Goal: Share content: Share content

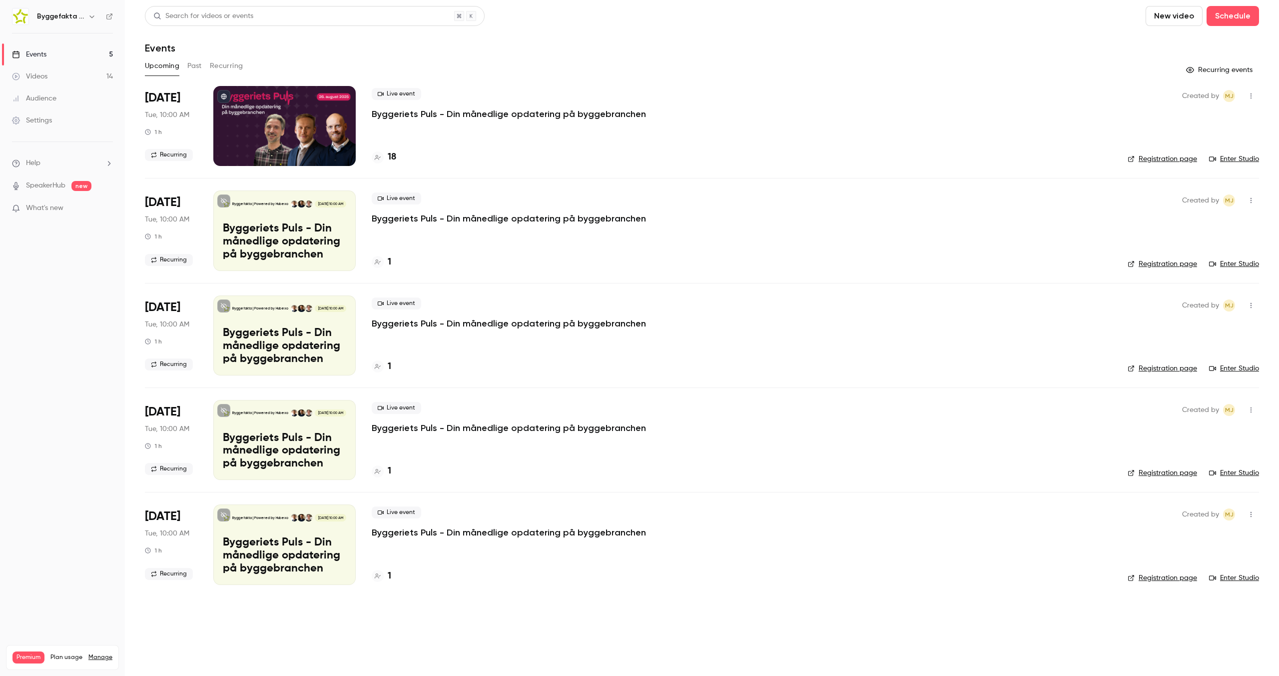
click at [194, 66] on button "Past" at bounding box center [194, 66] width 14 height 16
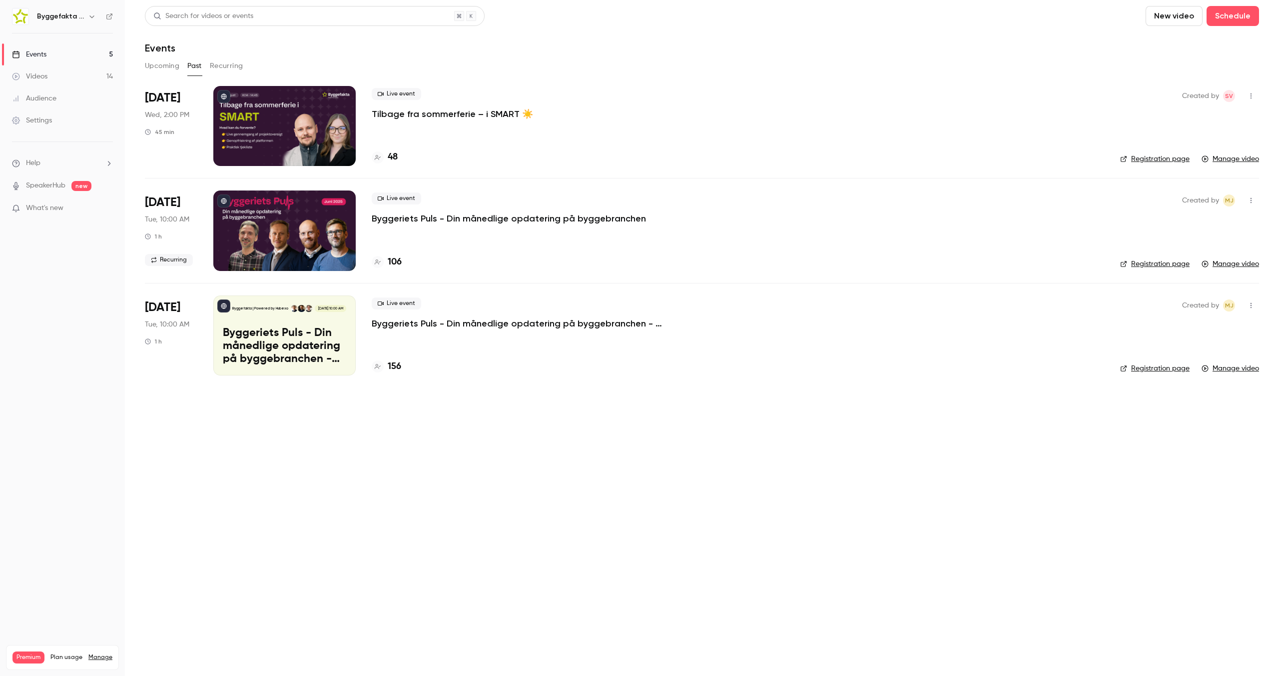
click at [426, 115] on p "Tilbage fra sommerferie – i SMART ☀️" at bounding box center [452, 114] width 161 height 12
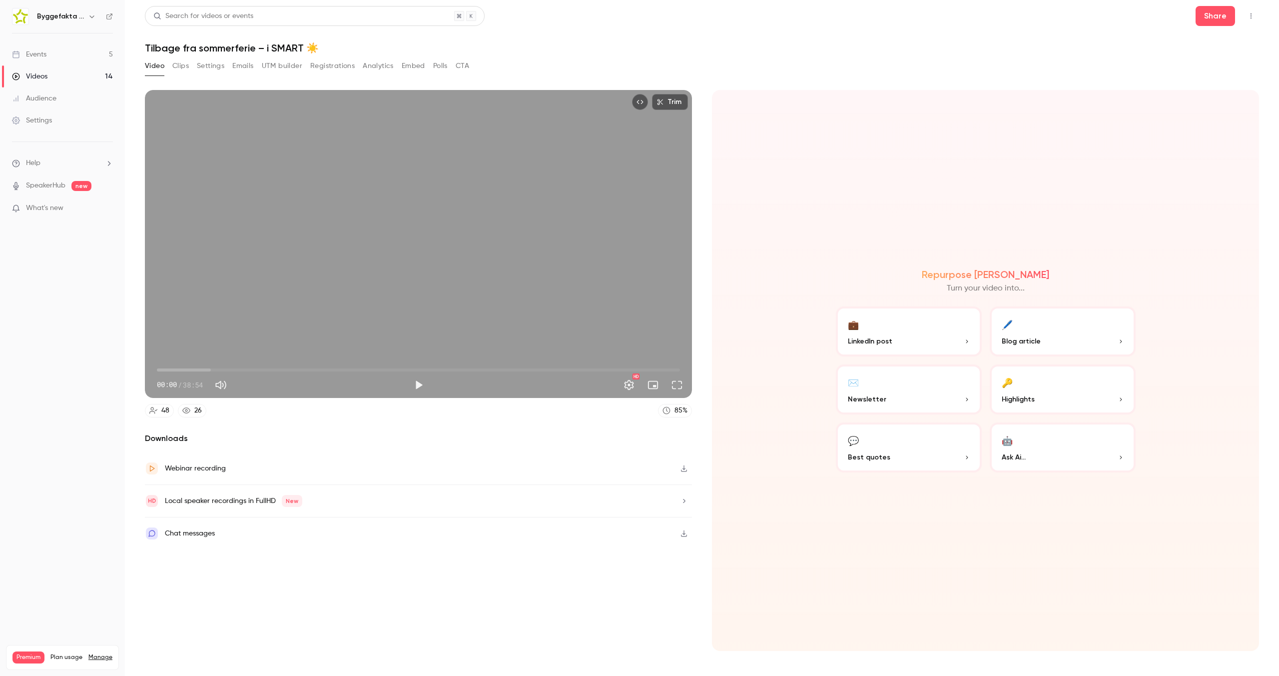
click at [927, 337] on p "LinkedIn post" at bounding box center [909, 341] width 122 height 10
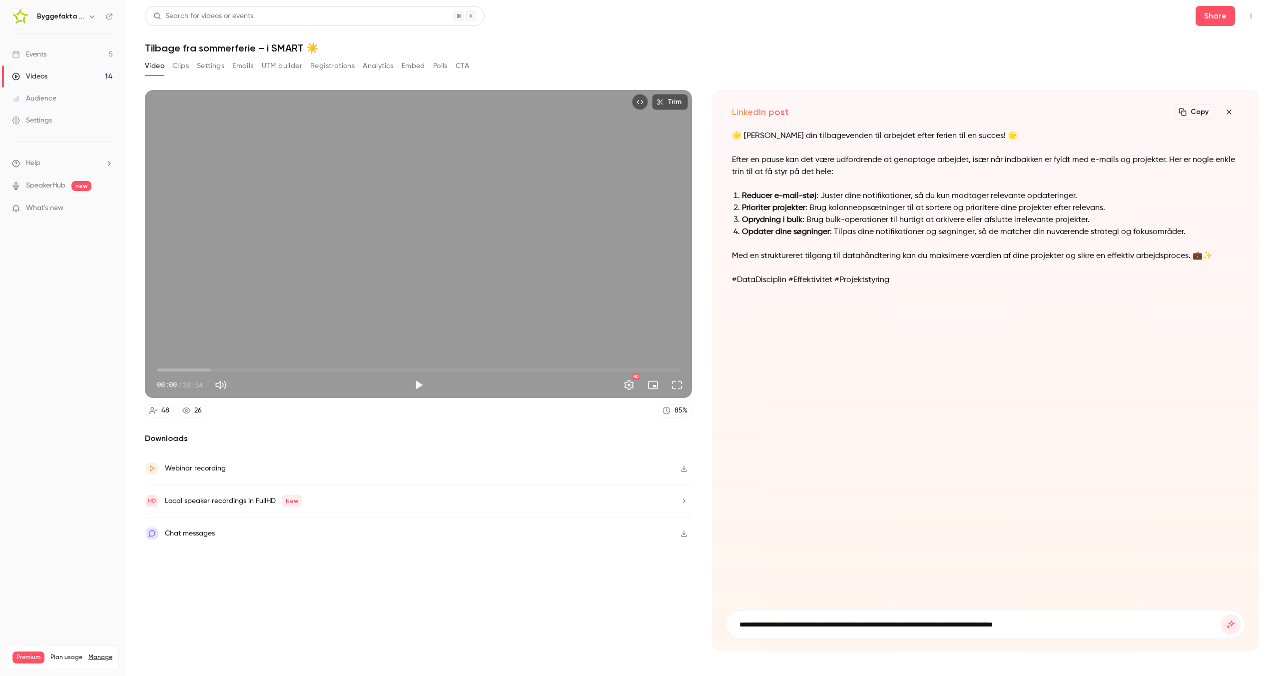
type input "**********"
click at [1221, 614] on button "submit" at bounding box center [1231, 624] width 20 height 20
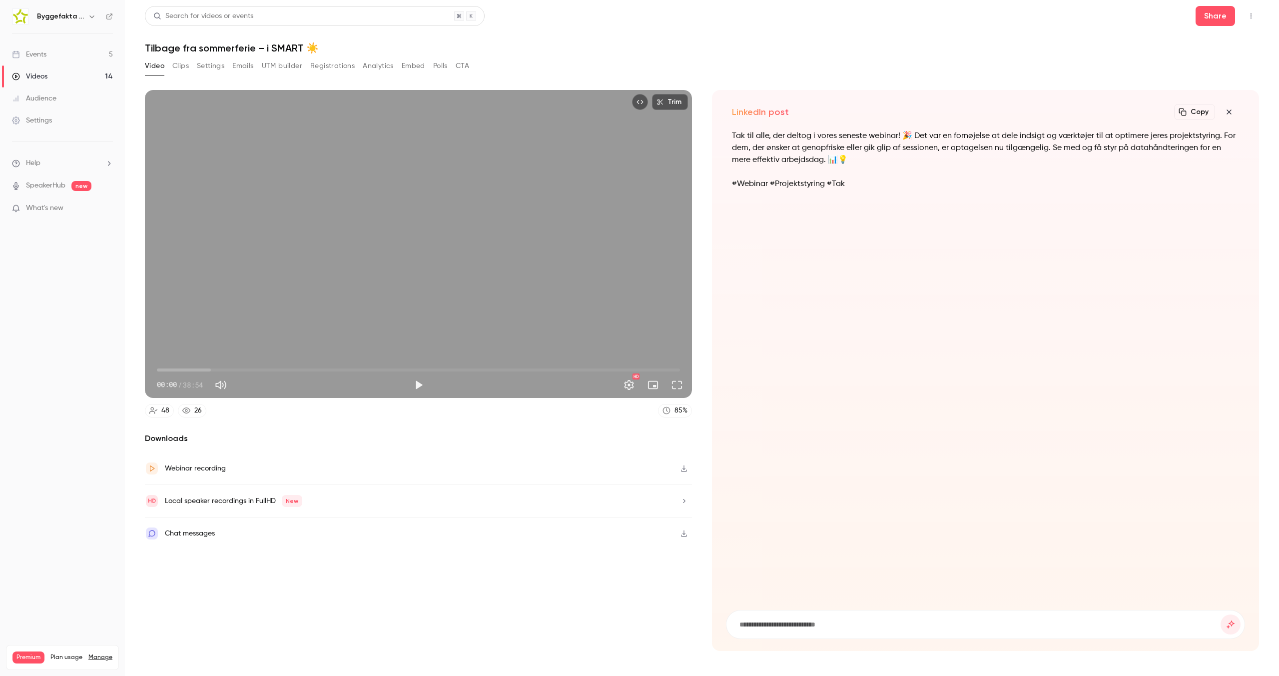
click at [915, 132] on p "Tak til alle, der deltog i vores seneste webinar! 🎉 Det var en fornøjelse at de…" at bounding box center [985, 148] width 507 height 36
click at [1231, 113] on icon "button" at bounding box center [1229, 111] width 4 height 4
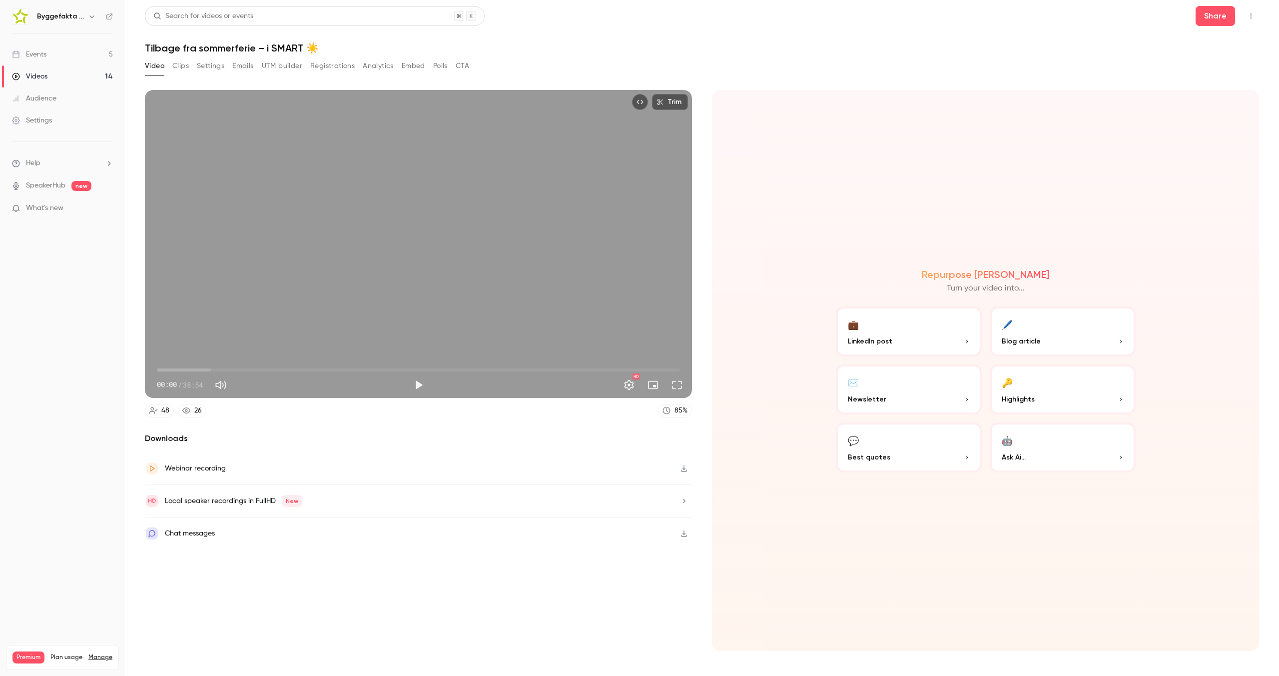
click at [908, 459] on p "Best quotes" at bounding box center [909, 457] width 122 height 10
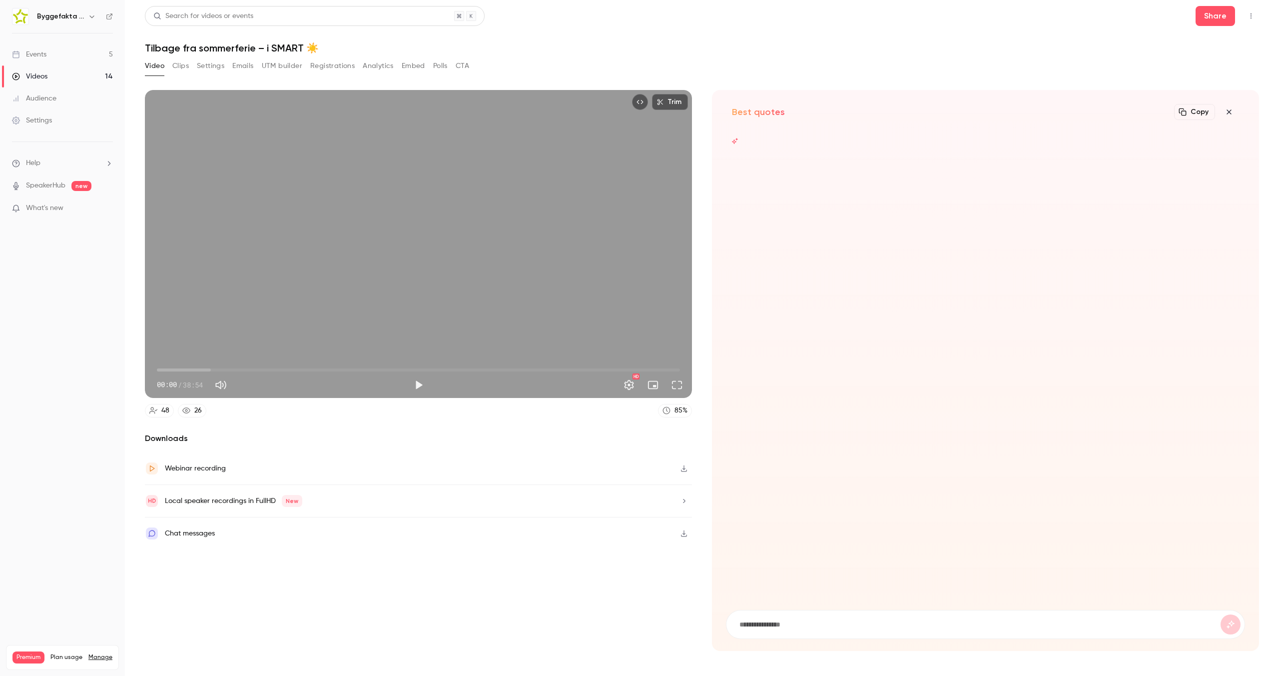
click at [1233, 112] on icon "button" at bounding box center [1230, 112] width 12 height 8
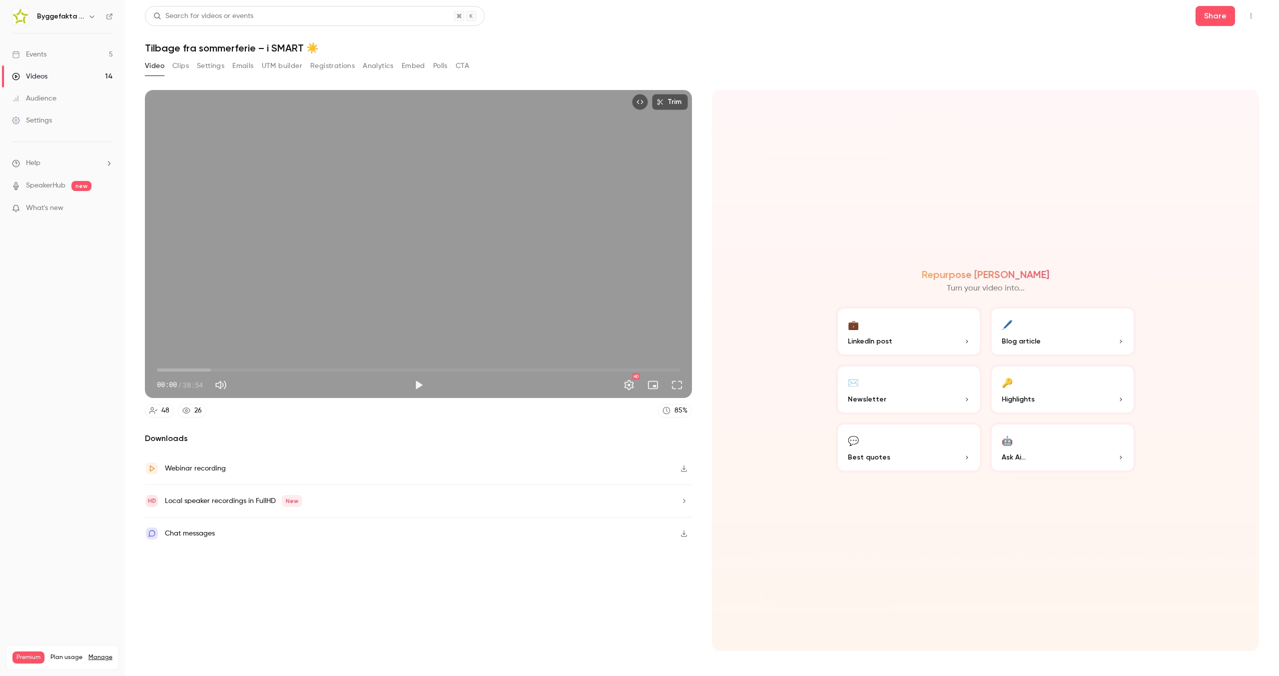
click at [1073, 442] on button "🤖 Ask Ai..." at bounding box center [1063, 447] width 146 height 50
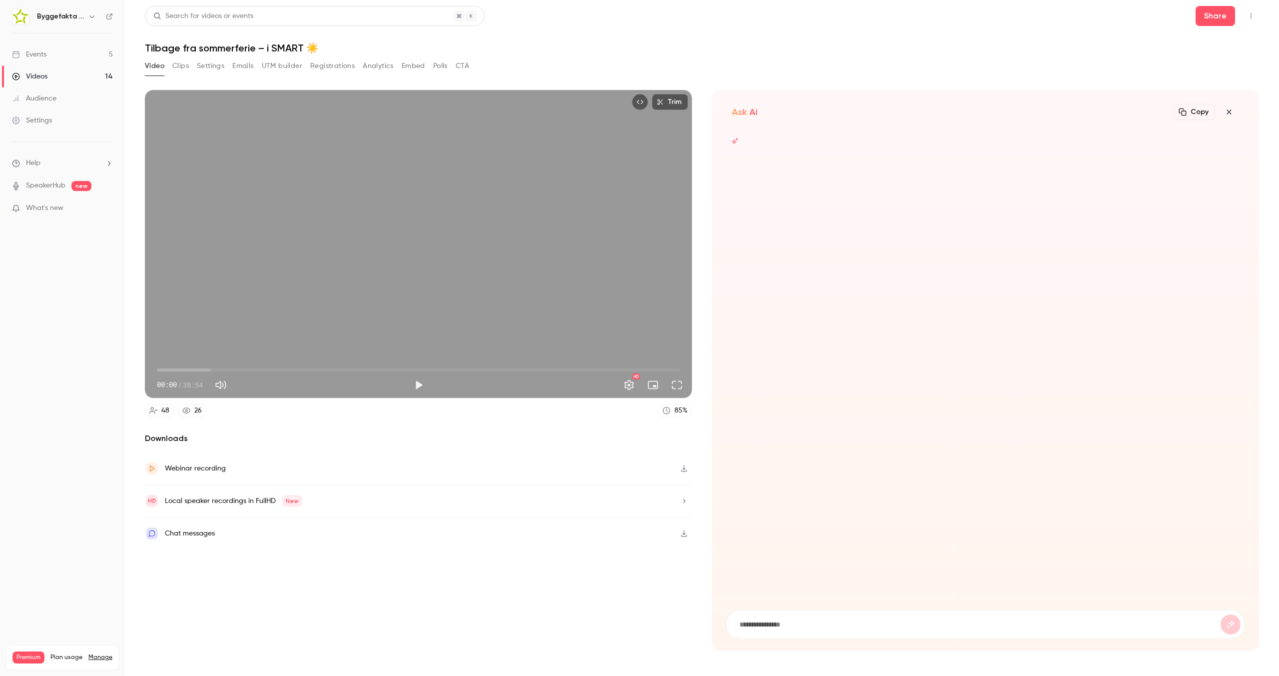
click at [834, 605] on div at bounding box center [985, 384] width 519 height 509
click at [809, 627] on input at bounding box center [980, 624] width 482 height 11
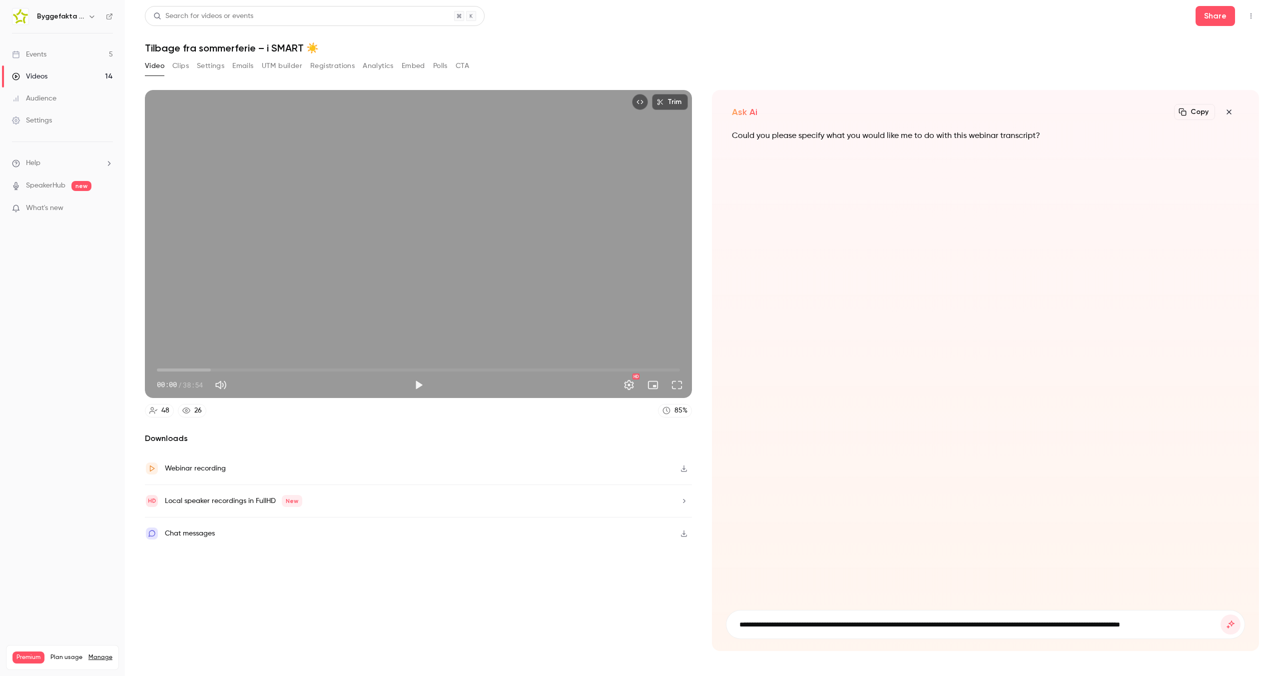
type input "**********"
click at [1221, 614] on button "submit" at bounding box center [1231, 624] width 20 height 20
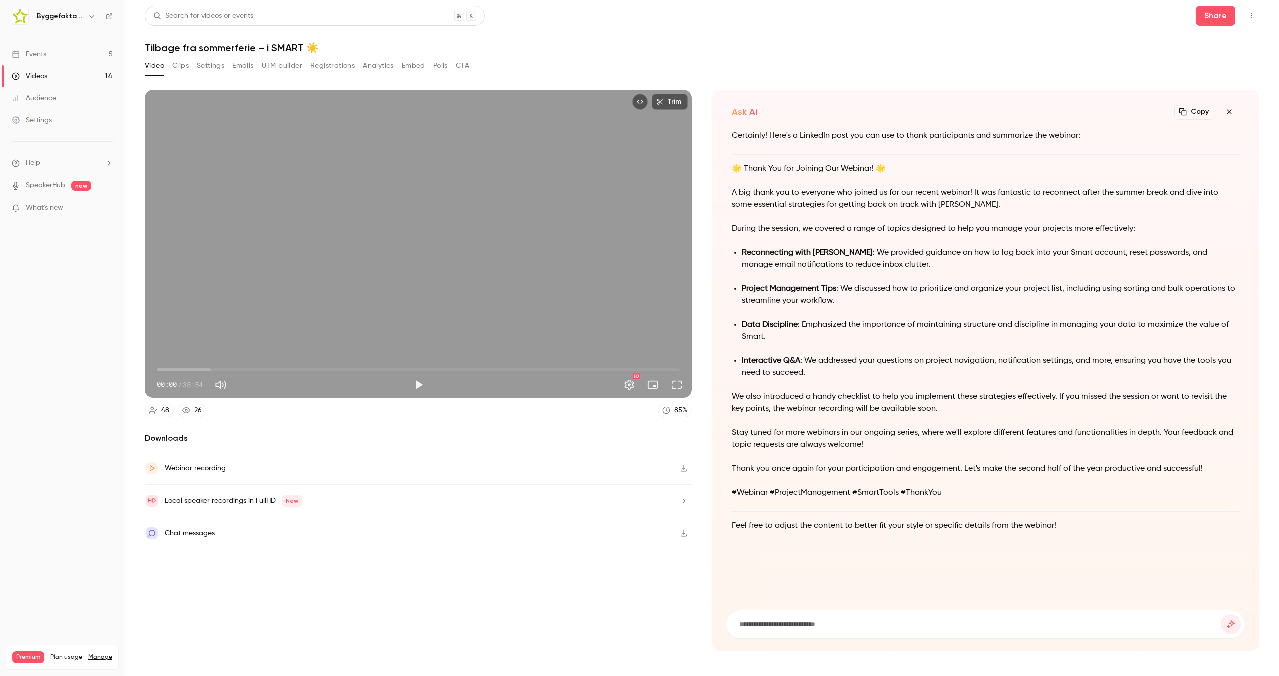
click at [774, 620] on input at bounding box center [980, 624] width 482 height 11
type input "**********"
click at [1221, 614] on button "submit" at bounding box center [1231, 624] width 20 height 20
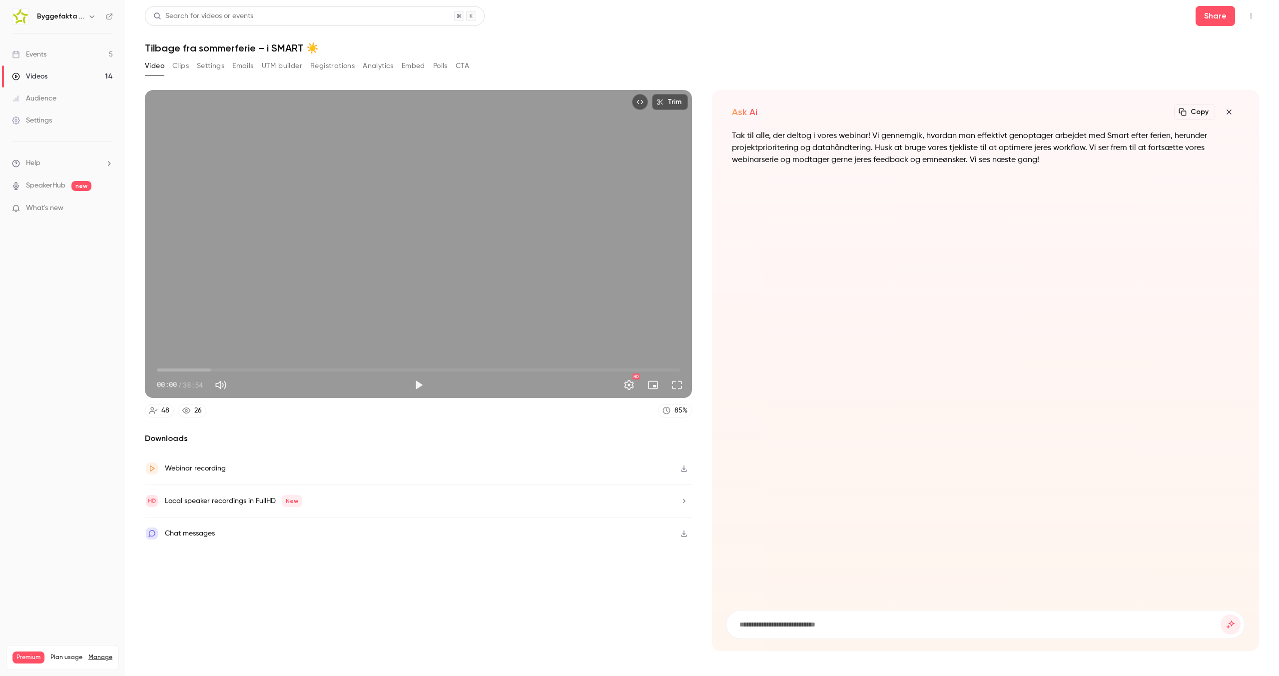
click at [799, 137] on p "Tak til alle, der deltog i vores webinar! Vi gennemgik, hvordan man effektivt g…" at bounding box center [985, 148] width 507 height 36
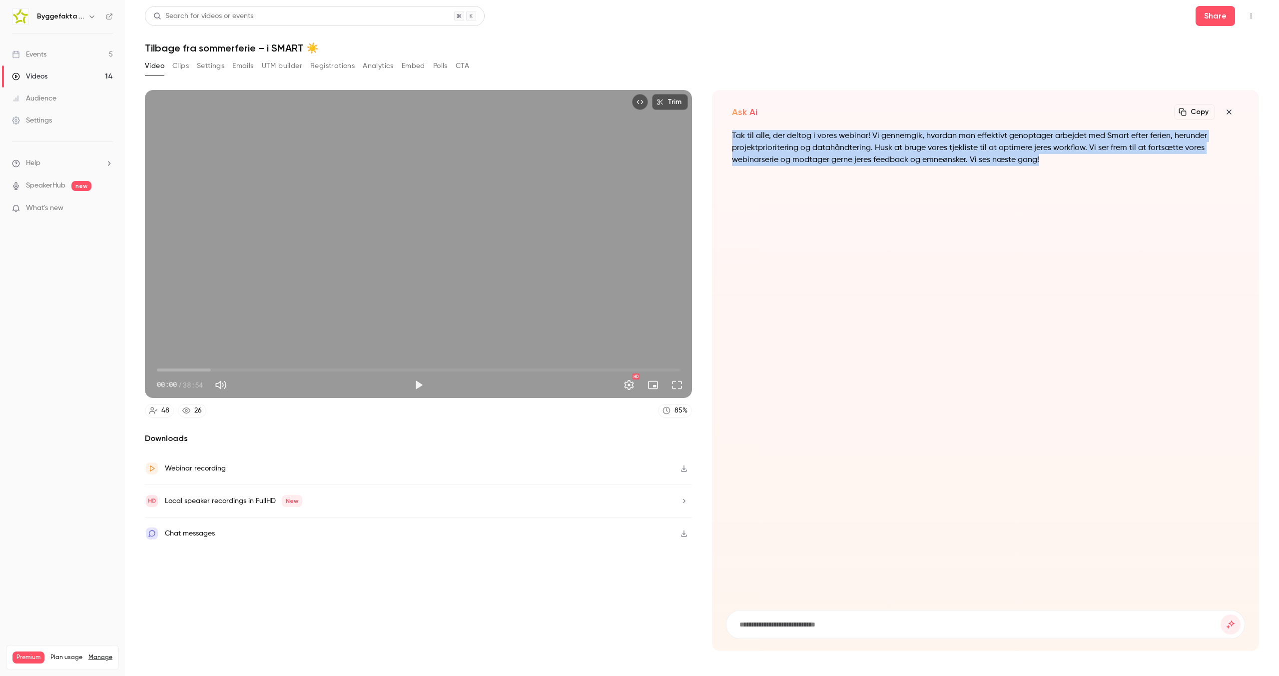
click at [799, 137] on p "Tak til alle, der deltog i vores webinar! Vi gennemgik, hvordan man effektivt g…" at bounding box center [985, 148] width 507 height 36
copy p "Tak til alle, der deltog i vores webinar! Vi gennemgik, hvordan man effektivt g…"
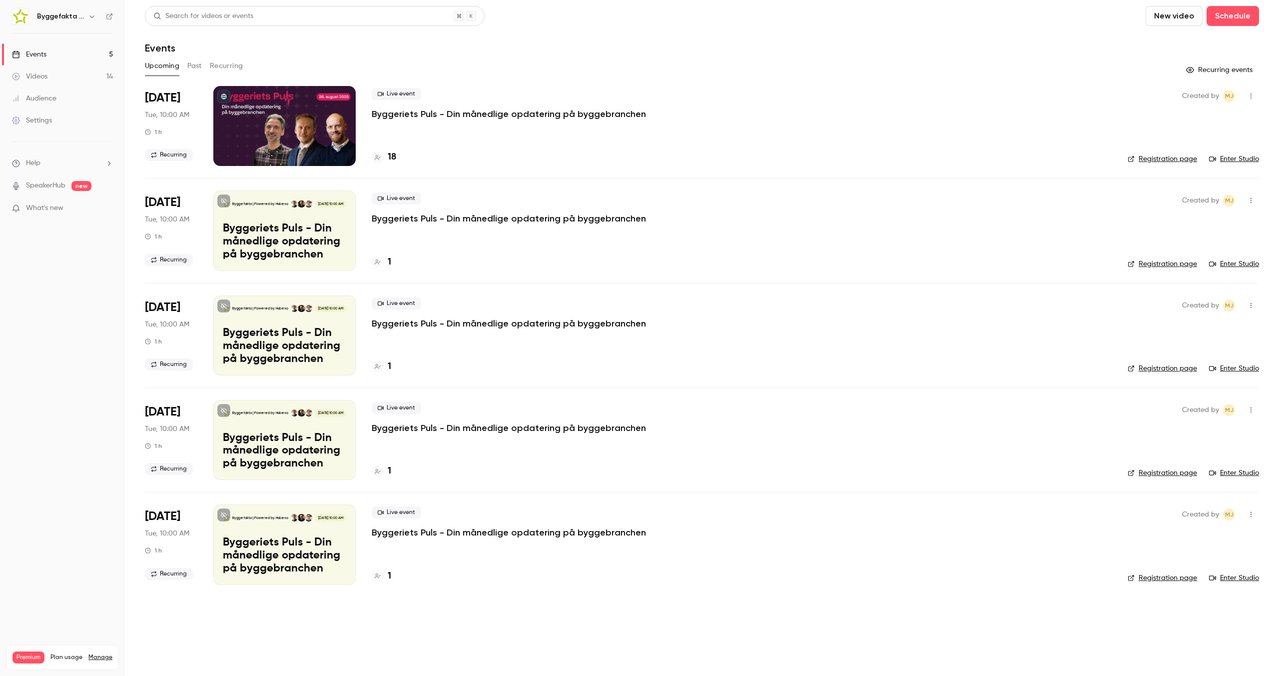
click at [110, 17] on icon at bounding box center [109, 16] width 7 height 7
click at [59, 58] on link "Events 5" at bounding box center [62, 54] width 125 height 22
click at [46, 74] on div "Videos" at bounding box center [29, 76] width 35 height 10
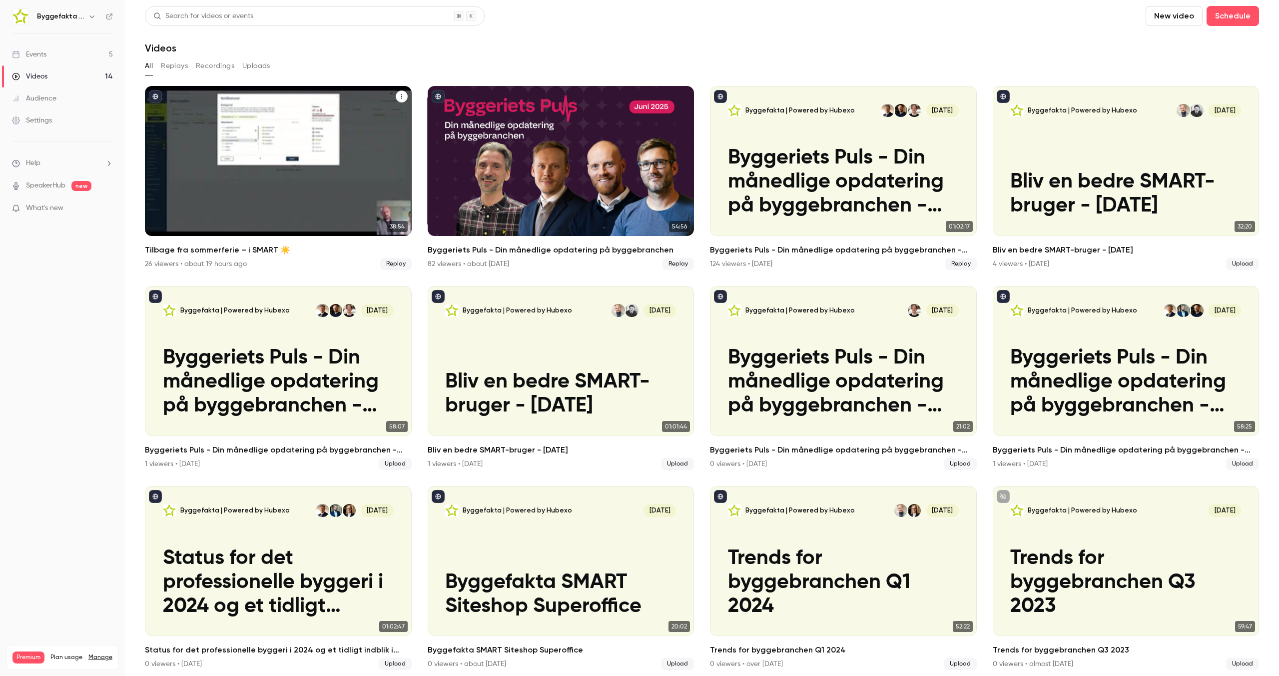
click at [237, 103] on div "Tilbage fra sommerferie – i SMART ☀️" at bounding box center [278, 161] width 267 height 150
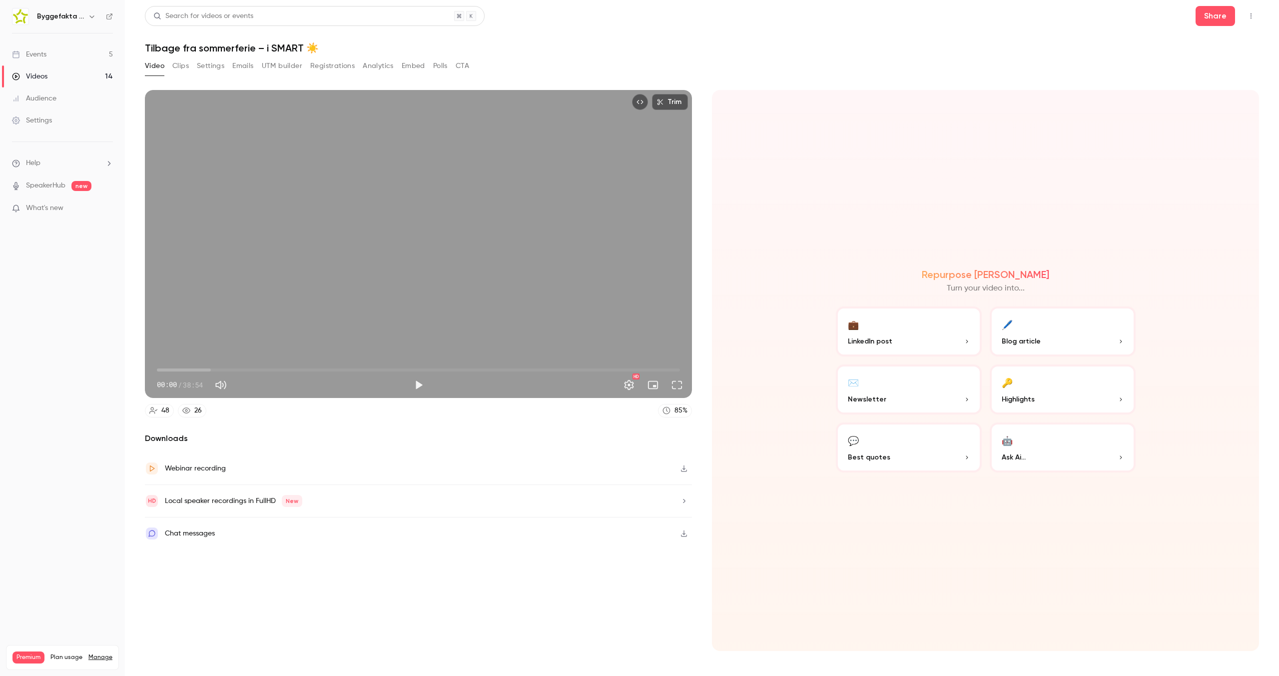
click at [922, 457] on p "Best quotes" at bounding box center [909, 457] width 122 height 10
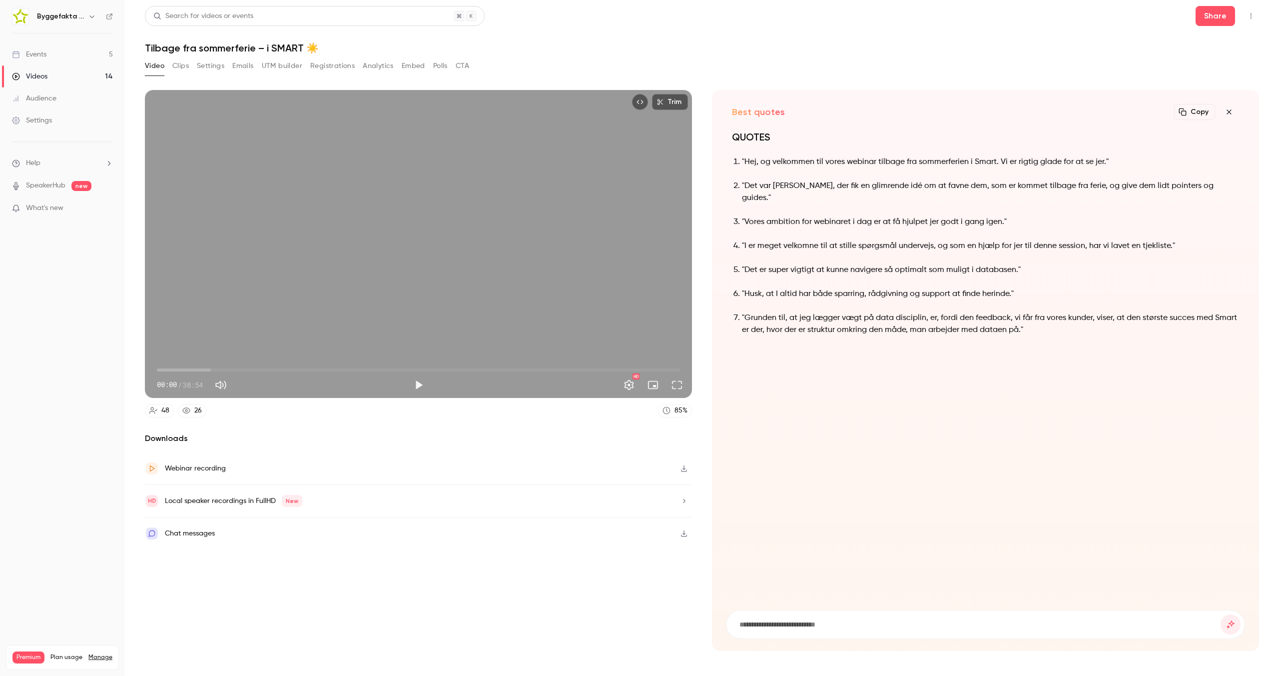
click at [840, 42] on h1 "Tilbage fra sommerferie – i SMART ☀️" at bounding box center [702, 48] width 1115 height 12
drag, startPoint x: 764, startPoint y: 160, endPoint x: 992, endPoint y: 164, distance: 228.0
click at [992, 164] on p ""Hej, og velkommen til vores webinar tilbage fra sommerferien i Smart. Vi er ri…" at bounding box center [990, 162] width 497 height 12
click at [892, 181] on p ""Det var [PERSON_NAME], der fik en glimrende idé om at favne dem, som er kommet…" at bounding box center [990, 192] width 497 height 24
drag, startPoint x: 751, startPoint y: 180, endPoint x: 1114, endPoint y: 181, distance: 362.4
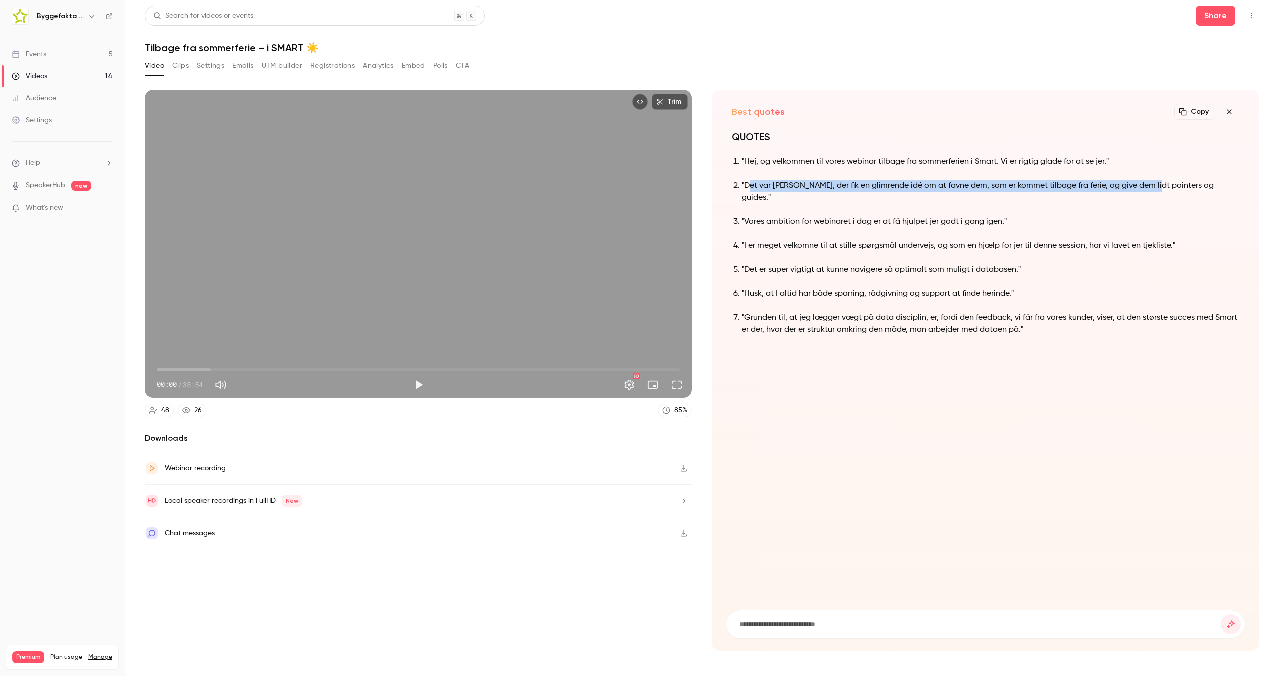
click at [1157, 182] on p ""Det var [PERSON_NAME], der fik en glimrende idé om at favne dem, som er kommet…" at bounding box center [990, 192] width 497 height 24
click at [816, 202] on ol ""Hej, og velkommen til vores webinar tilbage fra sommerferien i Smart. Vi er ri…" at bounding box center [985, 246] width 507 height 180
drag, startPoint x: 757, startPoint y: 207, endPoint x: 941, endPoint y: 203, distance: 184.5
click at [941, 216] on p ""Vores ambition for webinaret i dag er at få hjulpet jer godt i gang igen."" at bounding box center [990, 222] width 497 height 12
click at [742, 216] on li ""Vores ambition for webinaret i dag er at få hjulpet jer godt i gang igen."" at bounding box center [990, 222] width 497 height 12
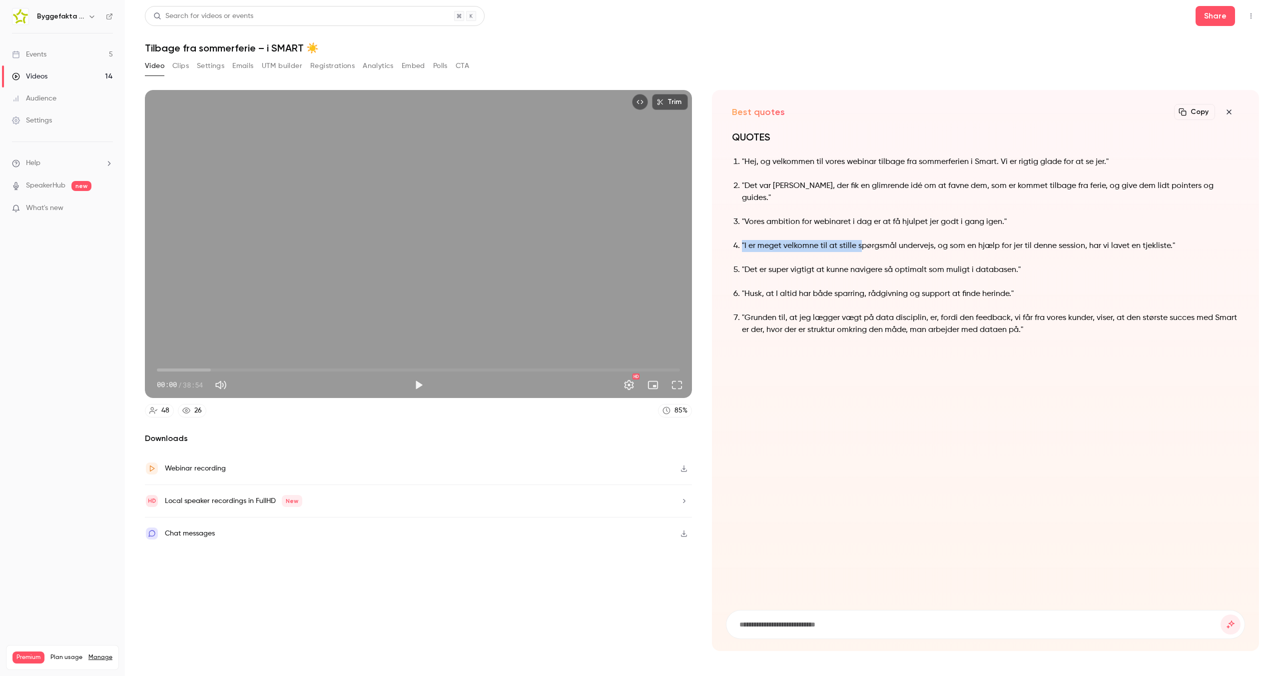
drag, startPoint x: 746, startPoint y: 232, endPoint x: 1007, endPoint y: 219, distance: 260.7
click at [922, 240] on p ""I er meget velkomne til at stille spørgsmål undervejs, og som en hjælp for jer…" at bounding box center [990, 246] width 497 height 12
click at [1012, 220] on ol ""Hej, og velkommen til vores webinar tilbage fra sommerferien i Smart. Vi er ri…" at bounding box center [985, 246] width 507 height 180
click at [1228, 110] on icon "button" at bounding box center [1230, 112] width 12 height 8
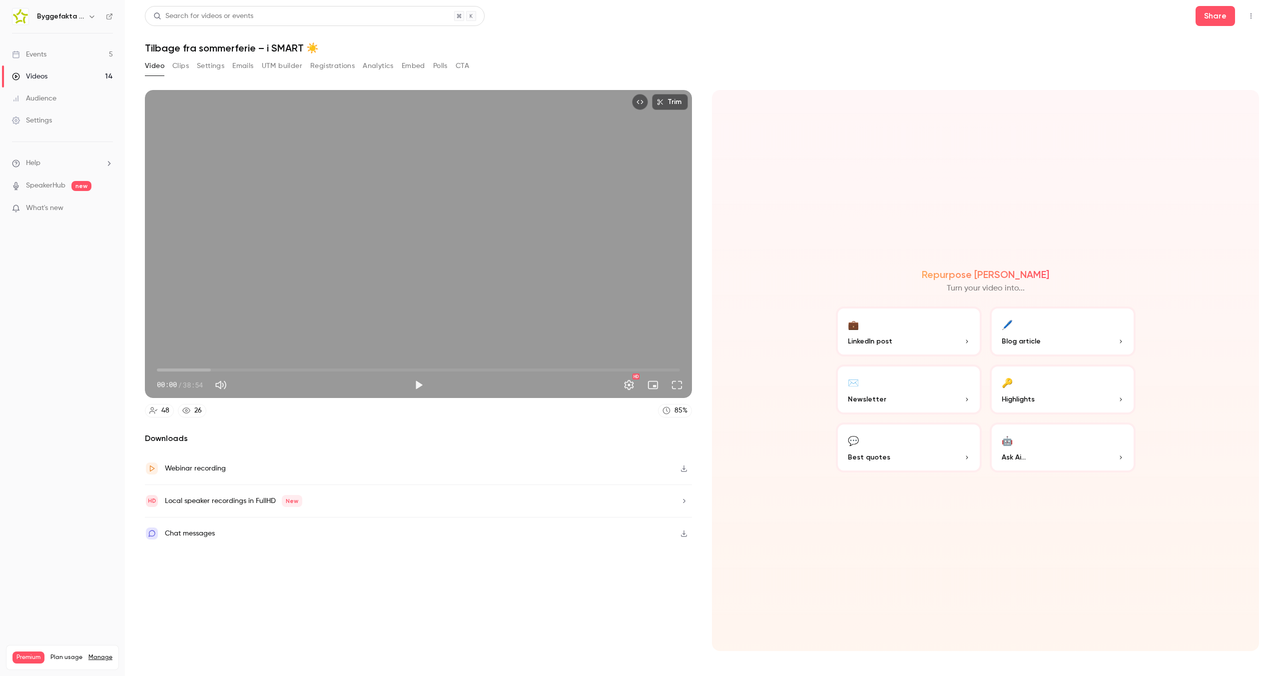
click at [855, 334] on button "💼 LinkedIn post" at bounding box center [909, 331] width 146 height 50
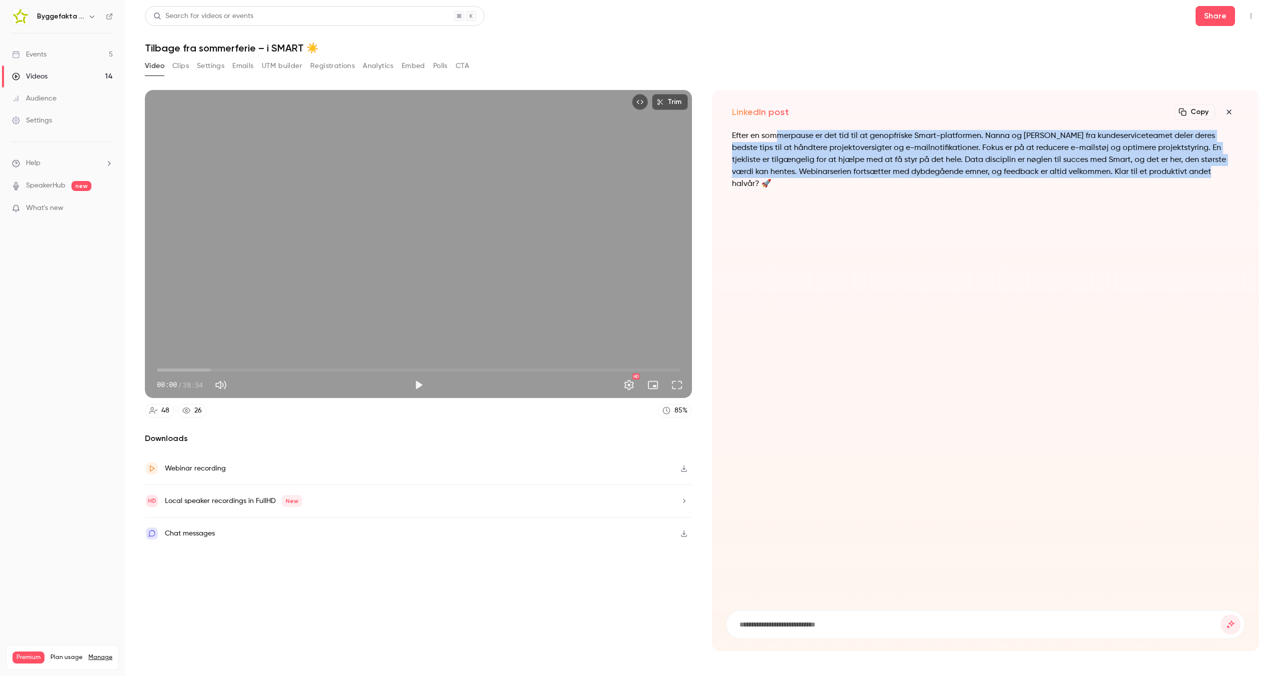
drag, startPoint x: 780, startPoint y: 140, endPoint x: 977, endPoint y: 183, distance: 201.6
click at [977, 183] on div "Efter en sommerpause er det tid til at genopfriske Smart-platformen. Nanna og […" at bounding box center [985, 166] width 507 height 72
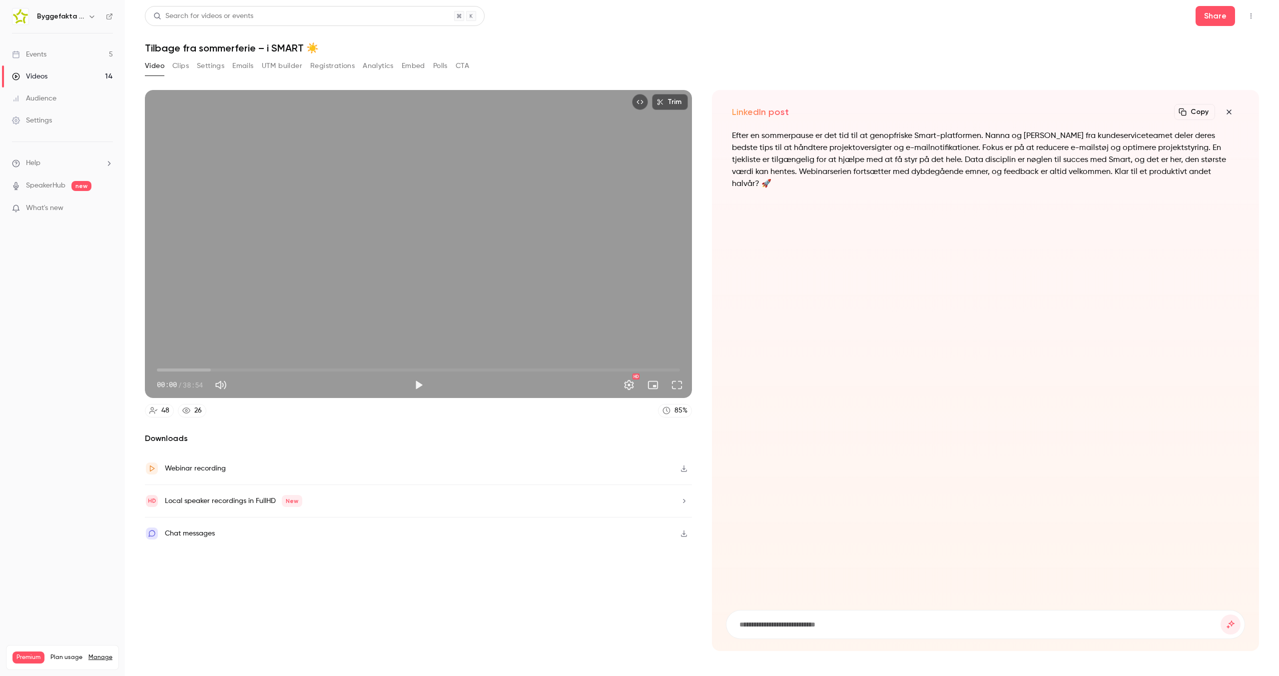
click at [33, 48] on link "Events 5" at bounding box center [62, 54] width 125 height 22
